Goal: Information Seeking & Learning: Learn about a topic

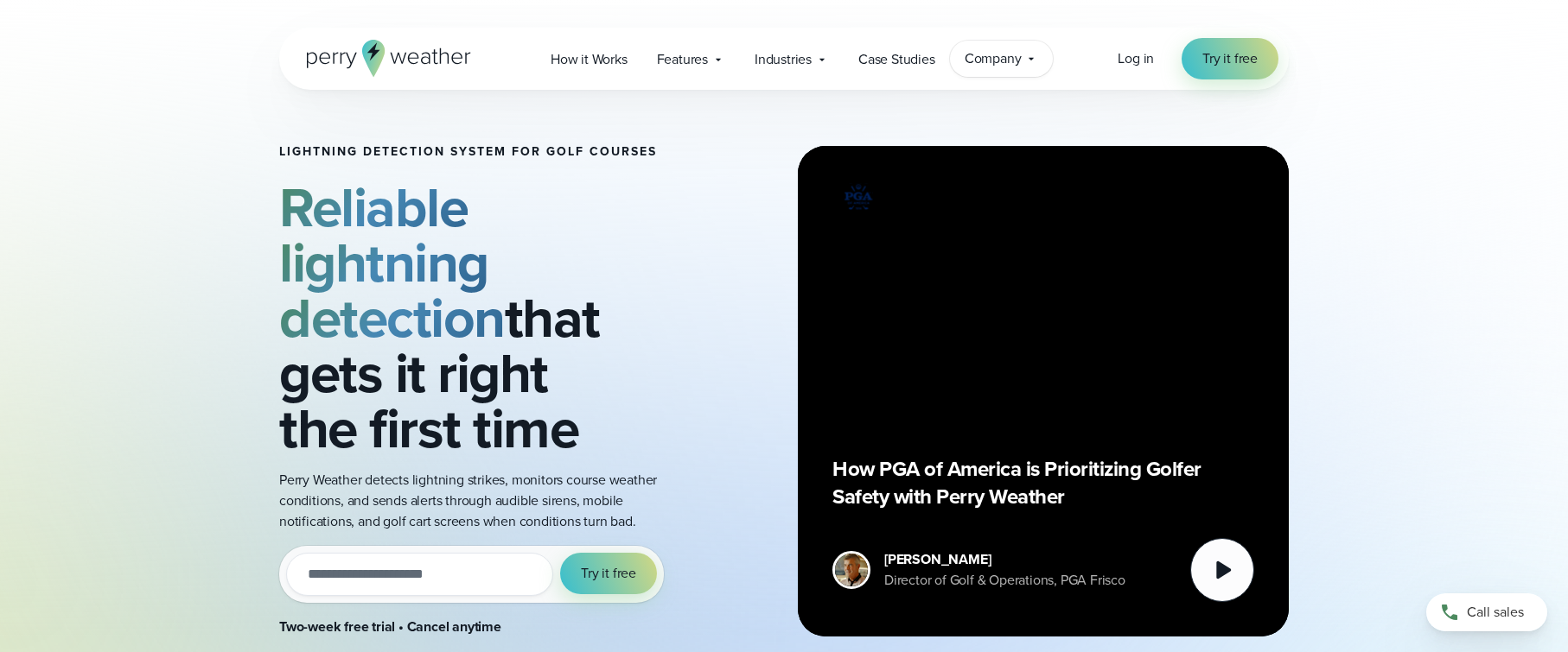
click at [1017, 62] on span "Company" at bounding box center [993, 59] width 57 height 21
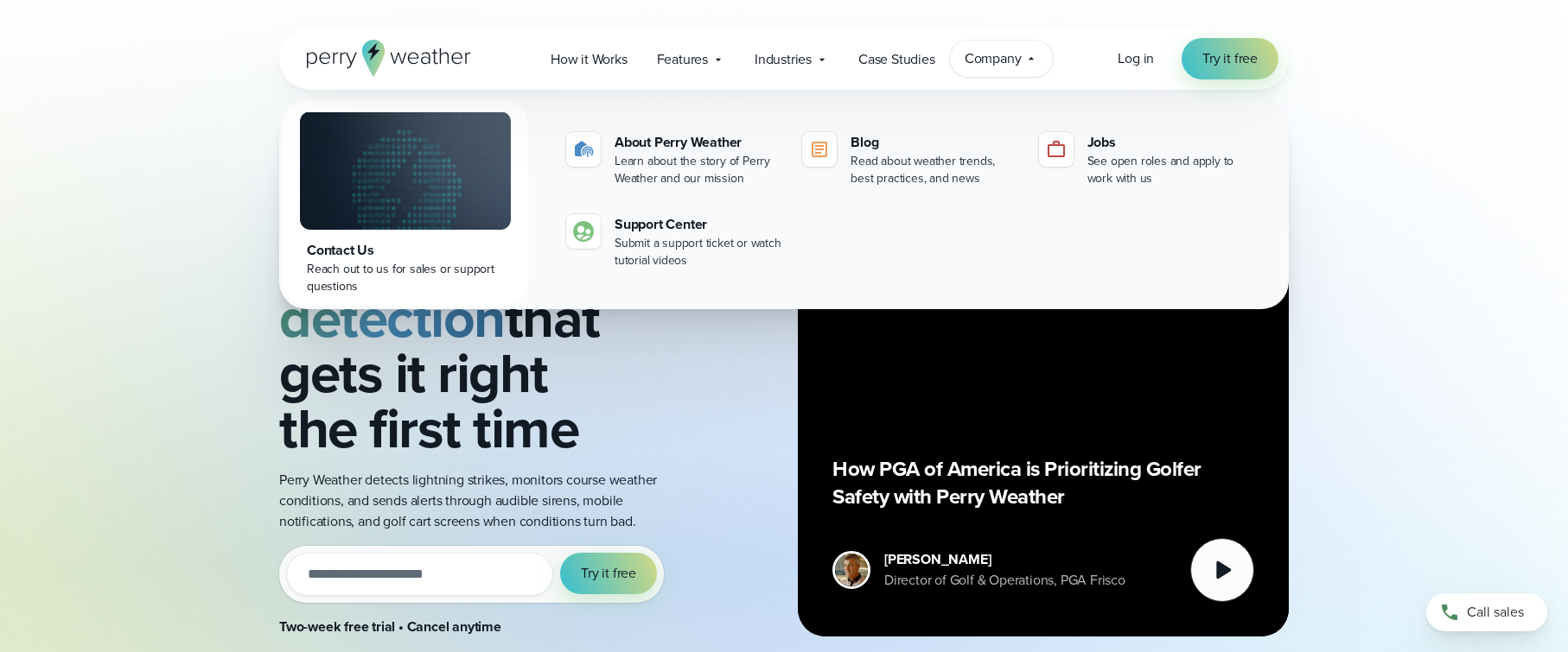
click at [1418, 139] on div "Lightning detection system for golf courses Reliable lightning detection that g…" at bounding box center [784, 346] width 1568 height 693
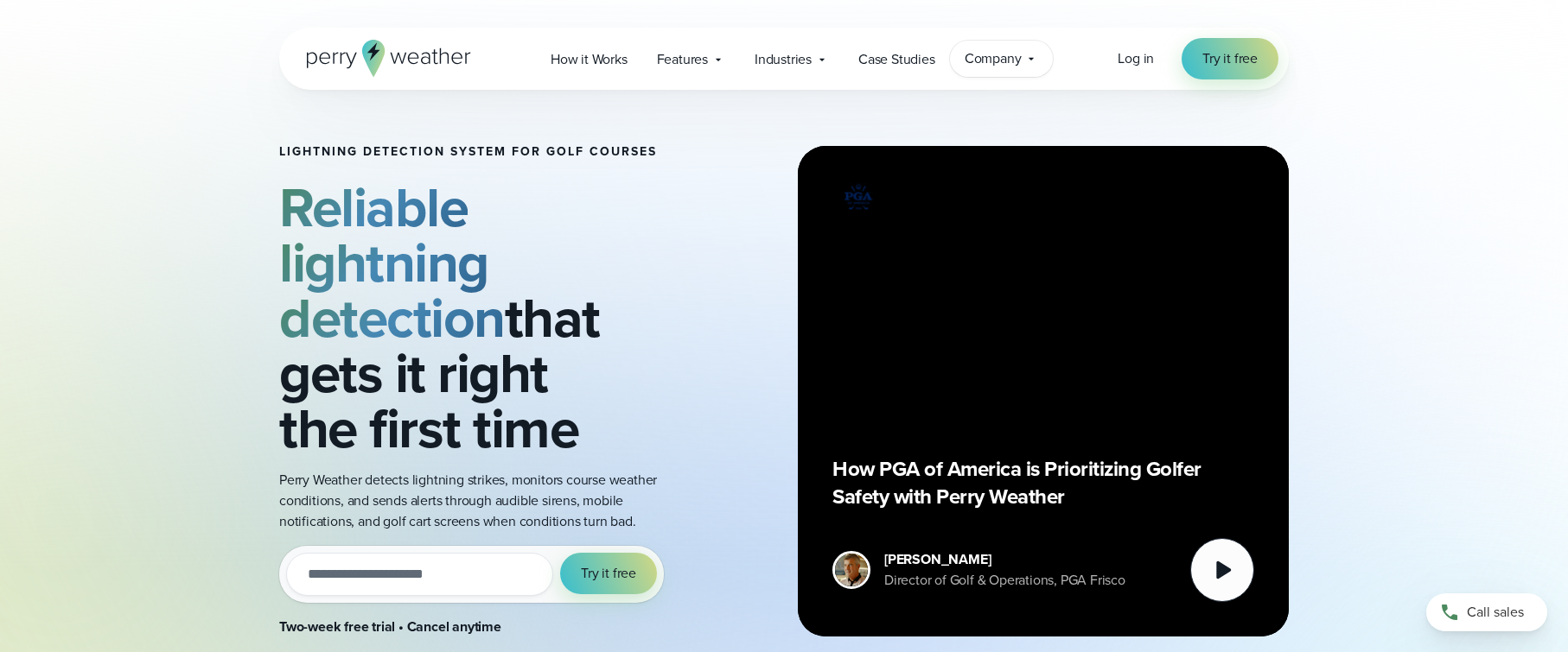
click at [1034, 65] on icon at bounding box center [1031, 59] width 14 height 14
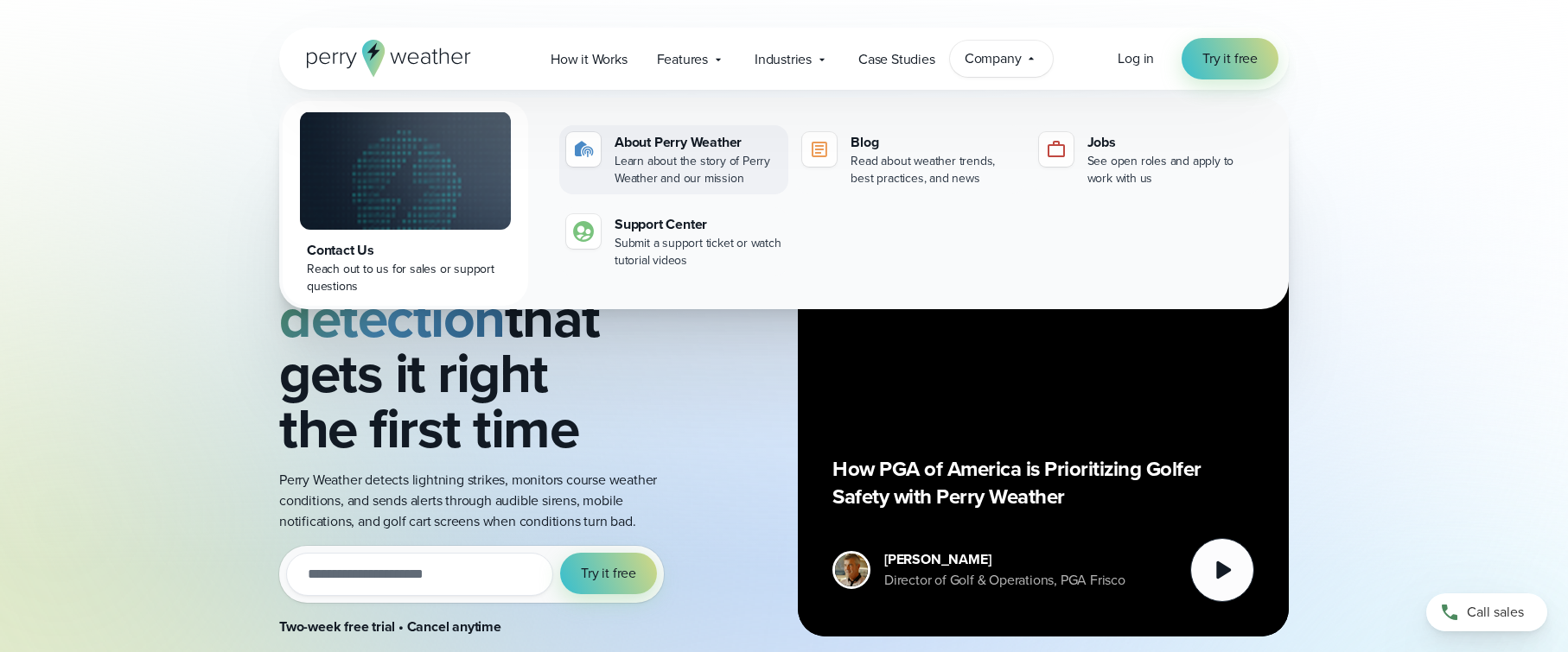
click at [717, 145] on div "About Perry Weather" at bounding box center [698, 142] width 167 height 21
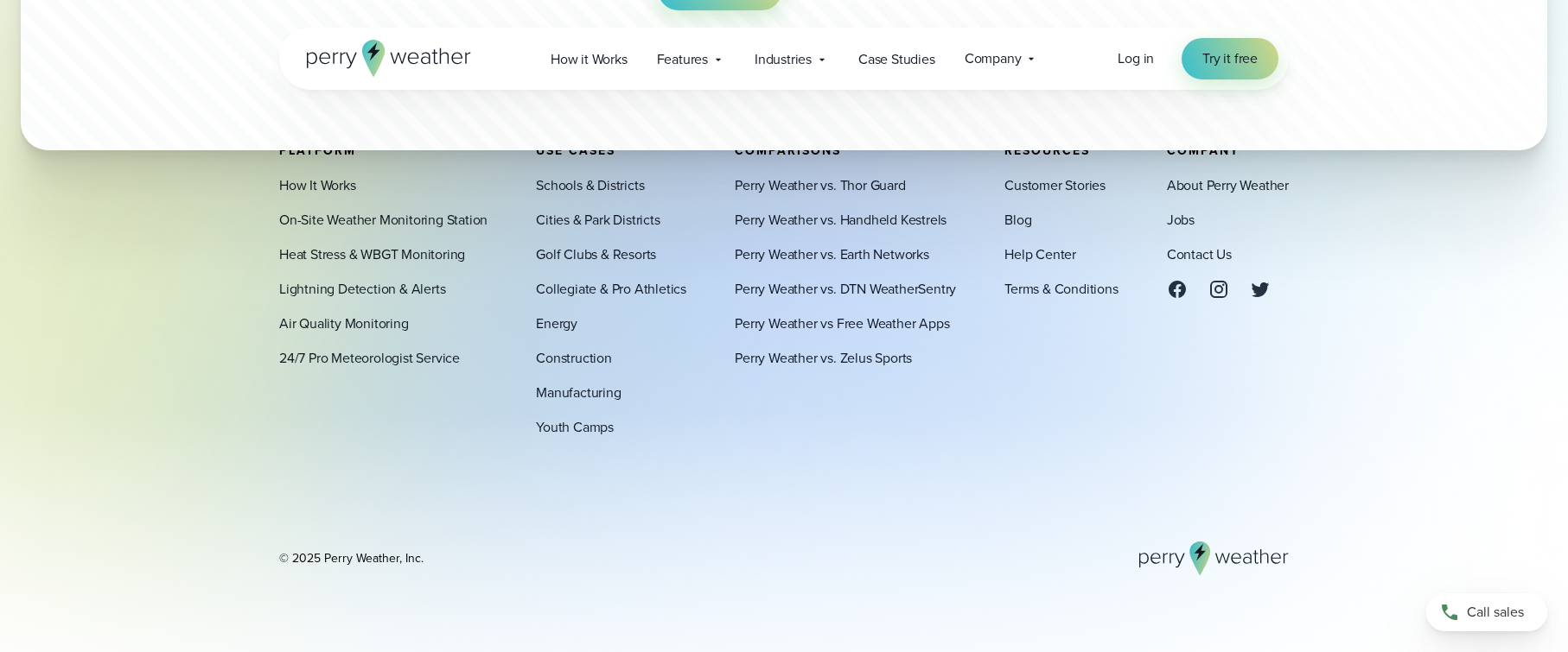
scroll to position [5008, 0]
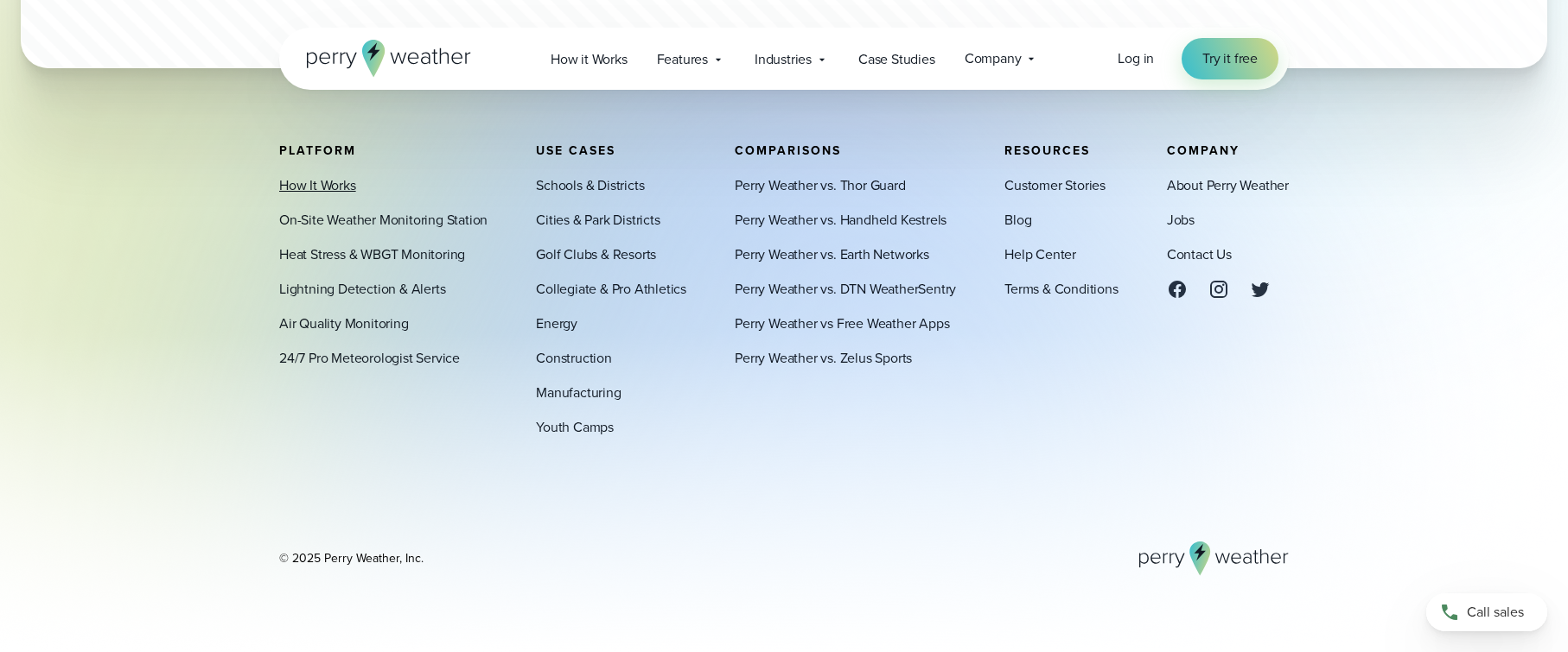
click at [333, 190] on link "How It Works" at bounding box center [317, 186] width 76 height 21
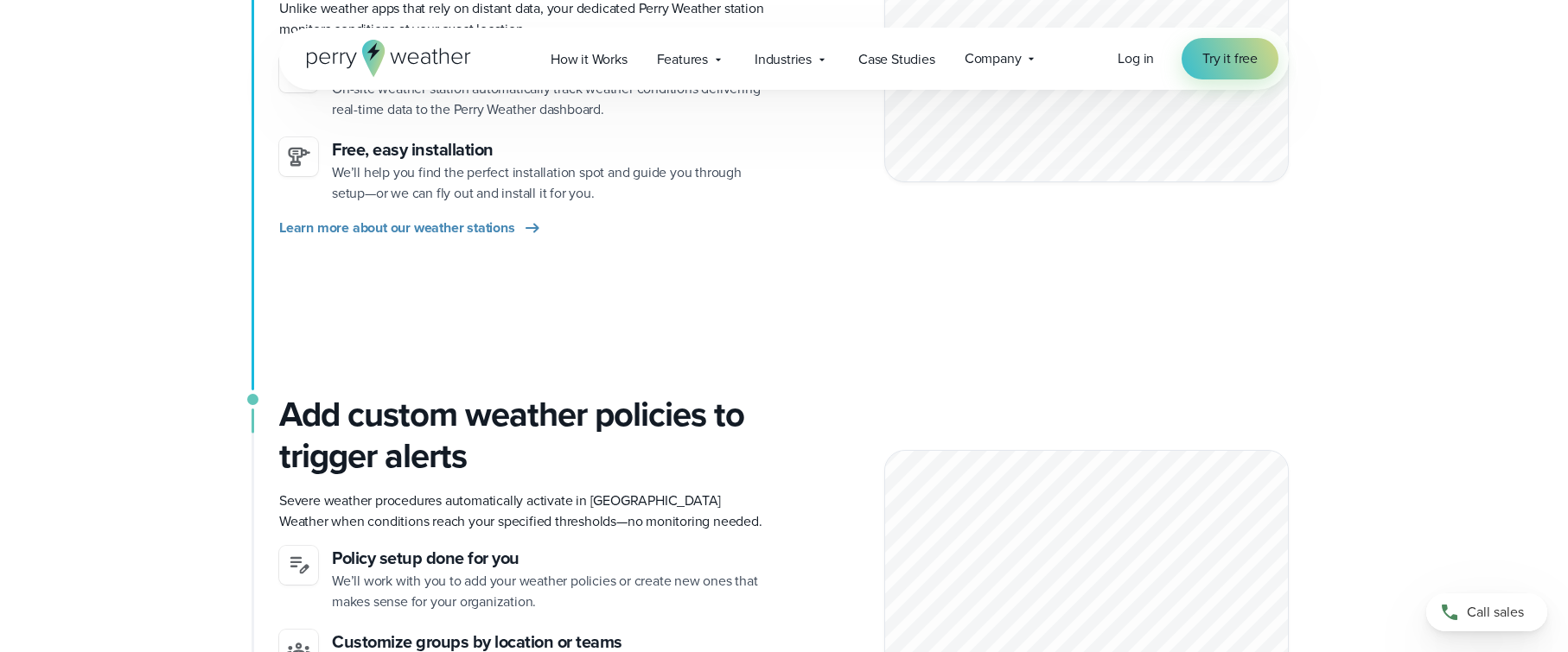
scroll to position [692, 0]
